Goal: Find specific page/section: Find specific page/section

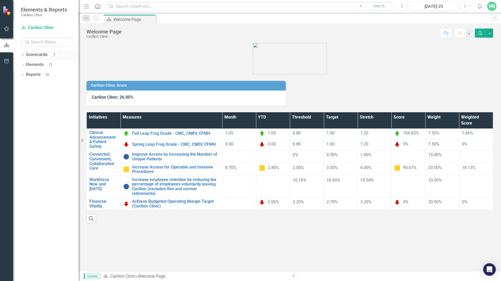
click at [23, 55] on icon "Dropdown" at bounding box center [23, 55] width 4 height 3
click at [38, 94] on link "Internal Medicine" at bounding box center [54, 94] width 50 height 6
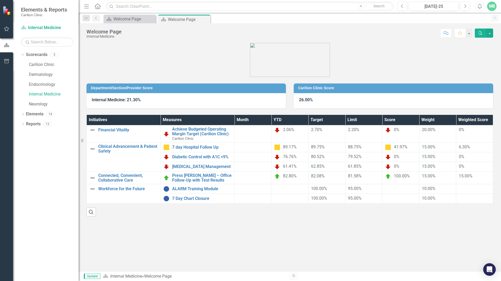
click at [381, 247] on div "Department/Section/Provider Score Internal Medicine: 21.30% Carilion Clinic Sco…" at bounding box center [290, 157] width 422 height 229
click at [203, 256] on div "Department/Section/Provider Score Internal Medicine: 21.30% Carilion Clinic Sco…" at bounding box center [290, 157] width 422 height 229
drag, startPoint x: 47, startPoint y: 66, endPoint x: 49, endPoint y: 64, distance: 2.8
click at [47, 66] on link "Carilion Clinic" at bounding box center [54, 65] width 50 height 6
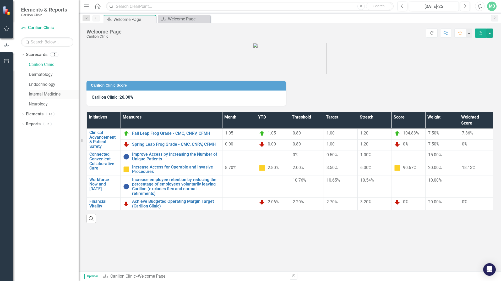
click at [38, 94] on link "Internal Medicine" at bounding box center [54, 94] width 50 height 6
